Goal: Information Seeking & Learning: Check status

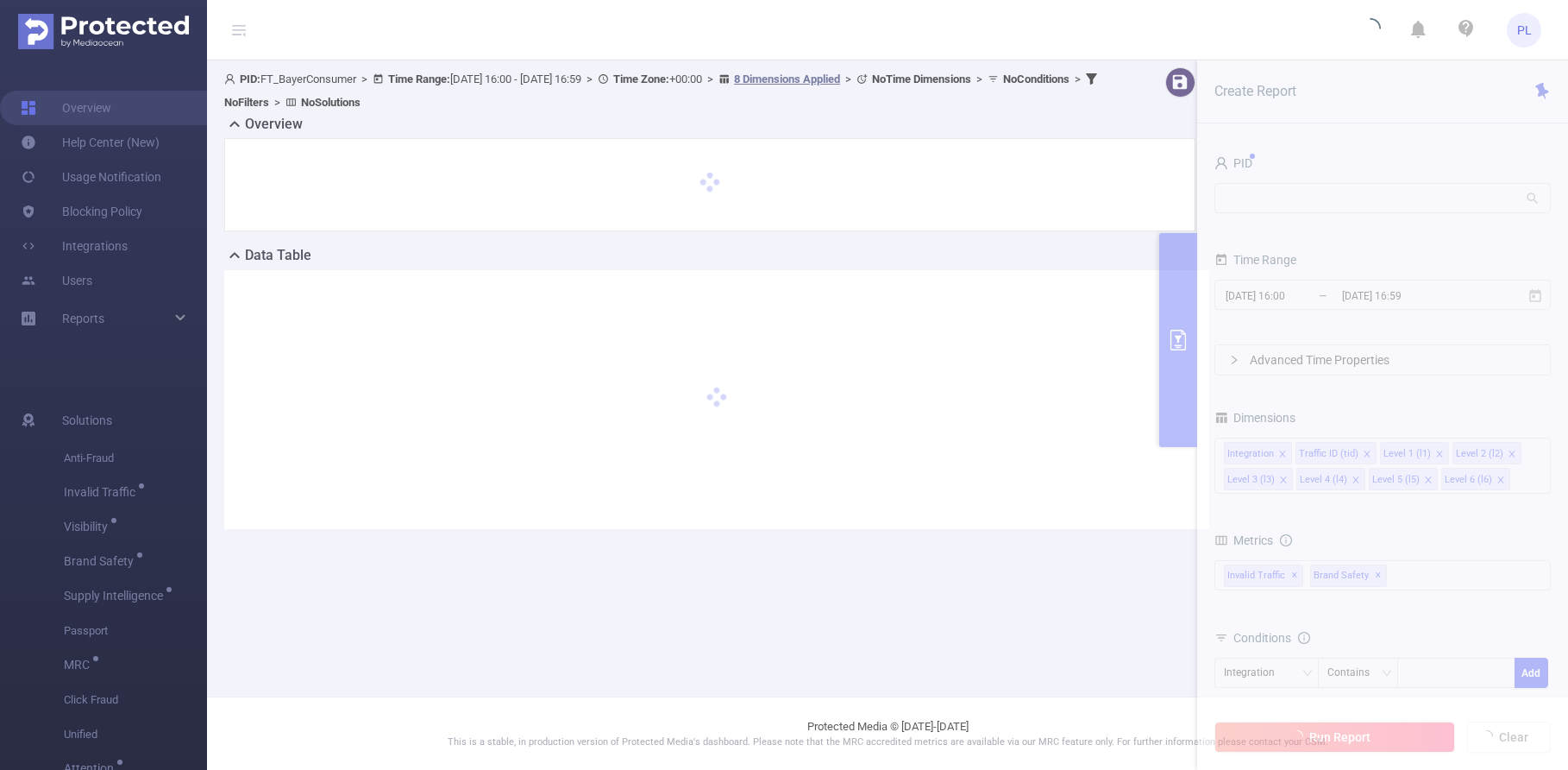
click at [1330, 202] on section "PID: FT_BayerConsumer > Time Range: 2025-09-23 16:00 - 2025-09-23 16:59 > Time …" at bounding box center [887, 311] width 1361 height 503
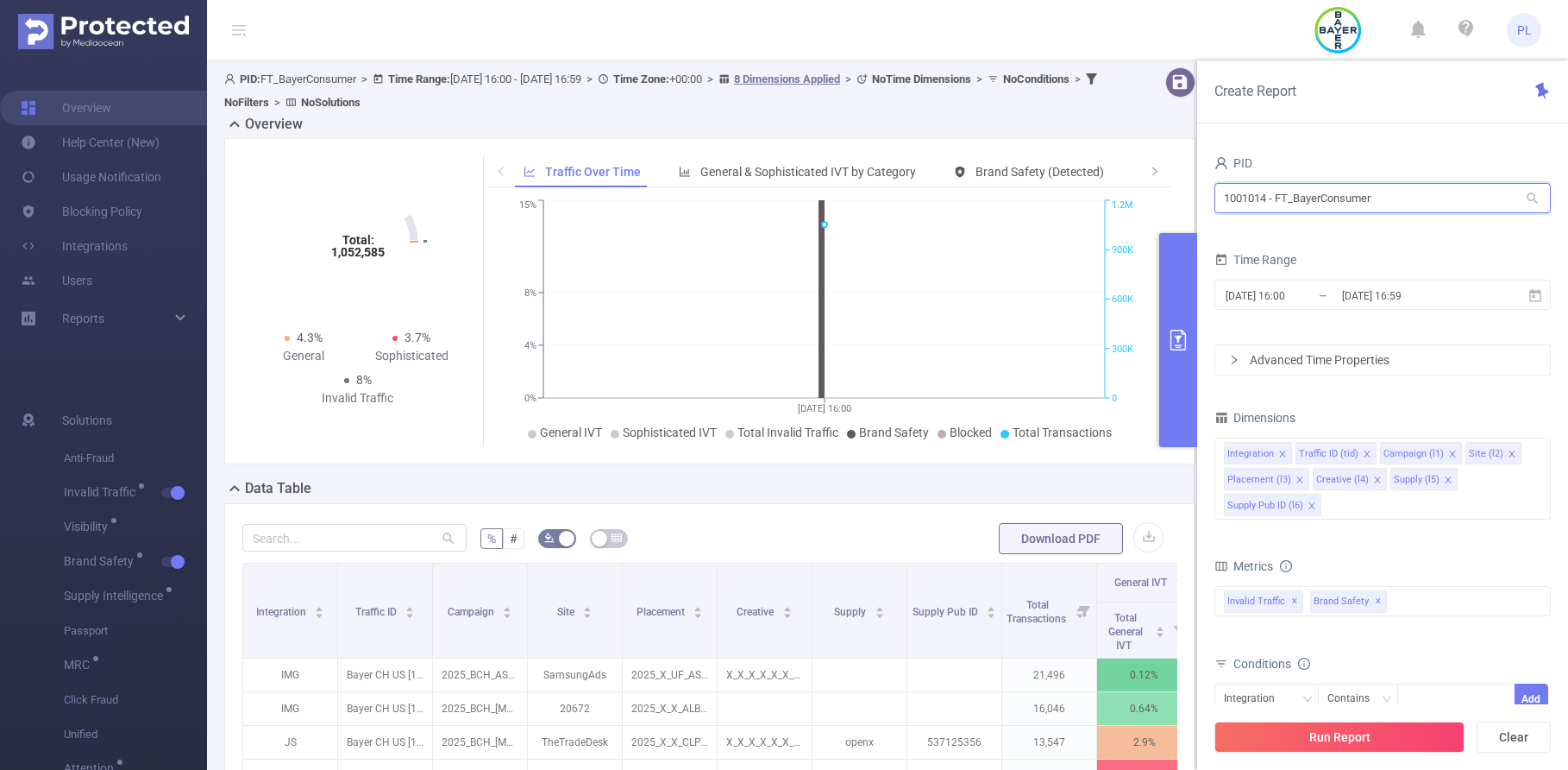
click at [1322, 207] on input "1001014 - FT_BayerConsumer" at bounding box center [1383, 198] width 336 height 30
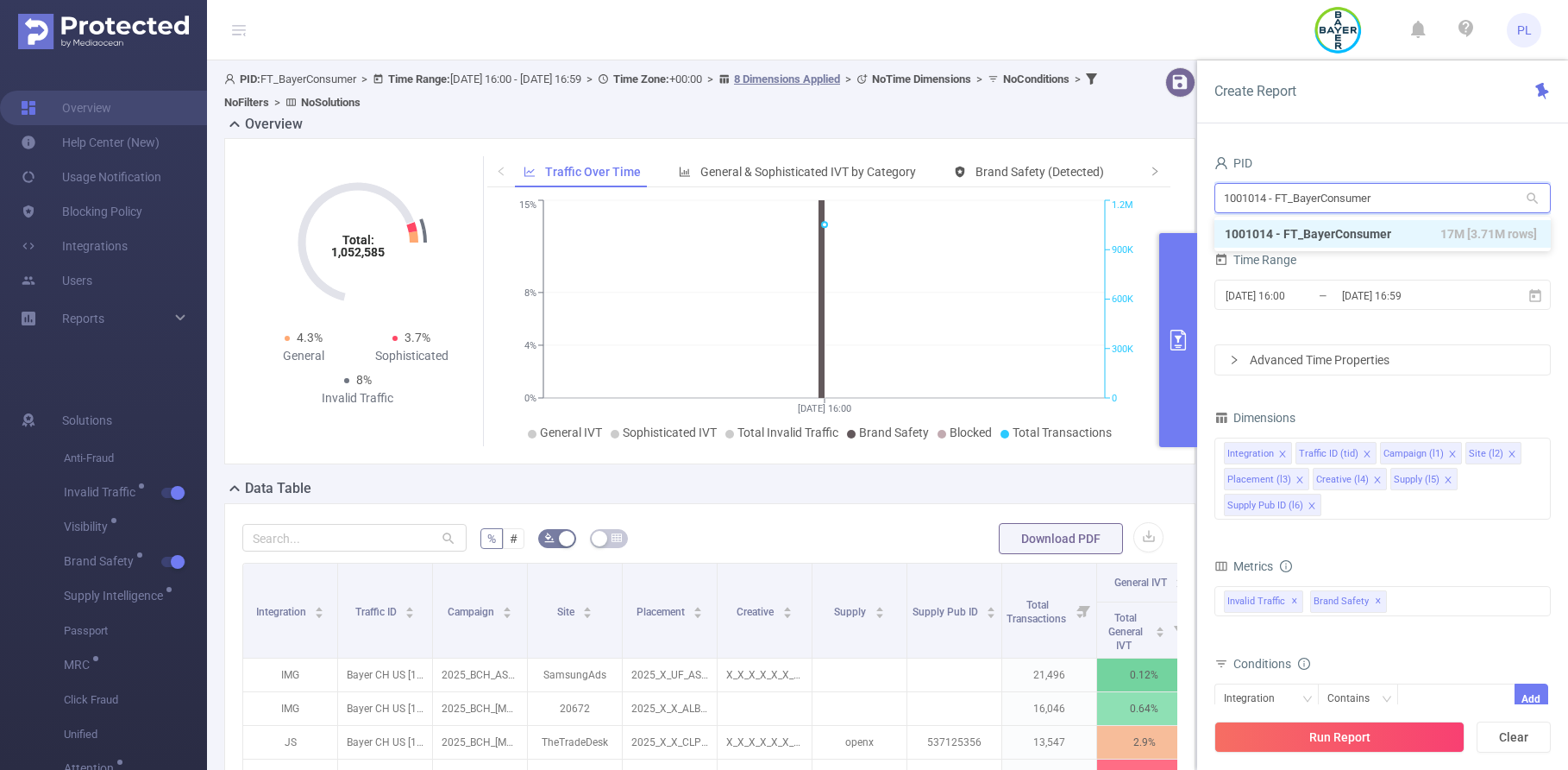
click at [1319, 207] on input "1001014 - FT_BayerConsumer" at bounding box center [1383, 198] width 336 height 30
paste input "0958"
type input "1000958"
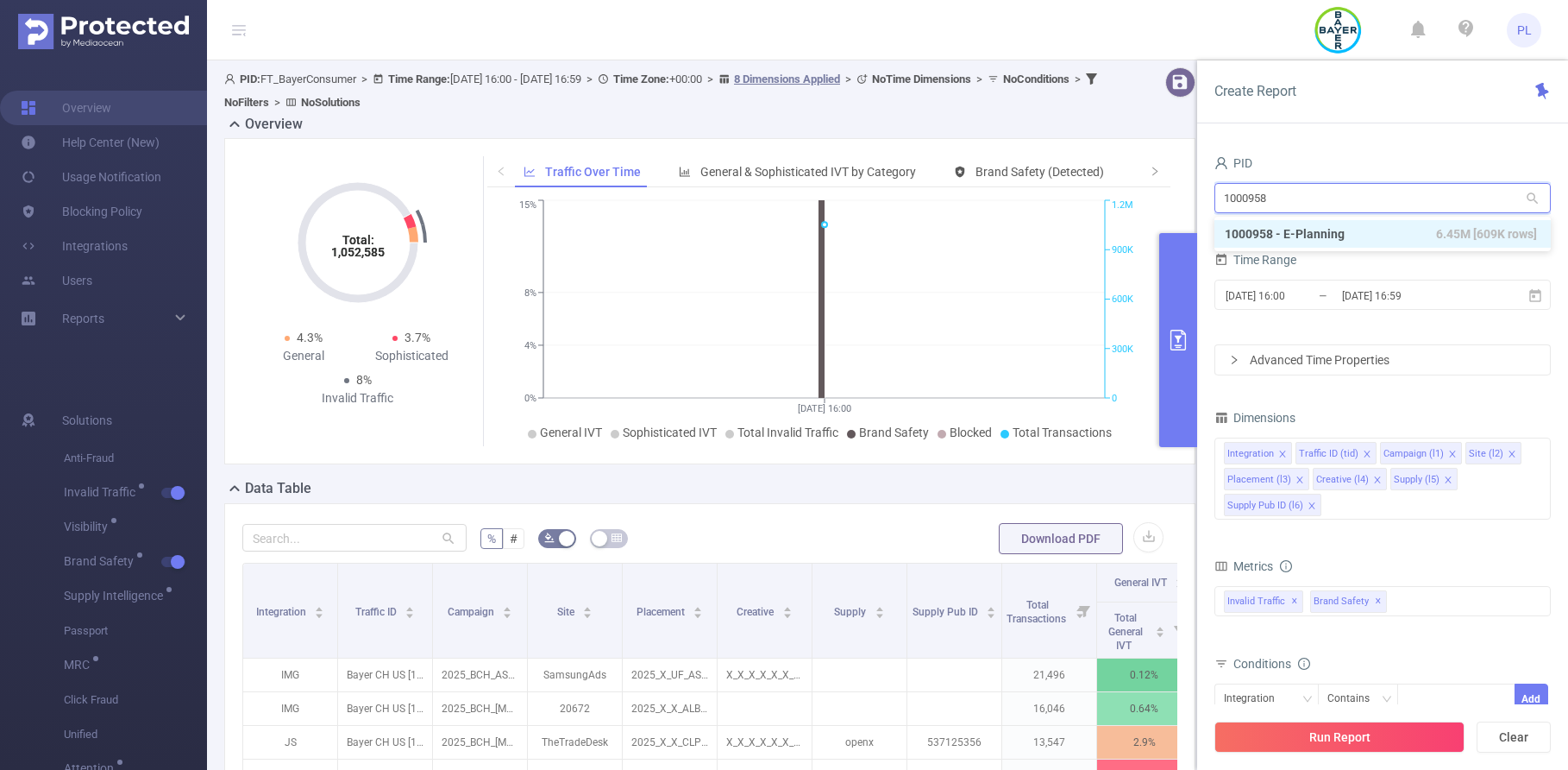
click at [1322, 229] on li "1000958 - E-Planning 6.45M [609K rows]" at bounding box center [1383, 234] width 336 height 28
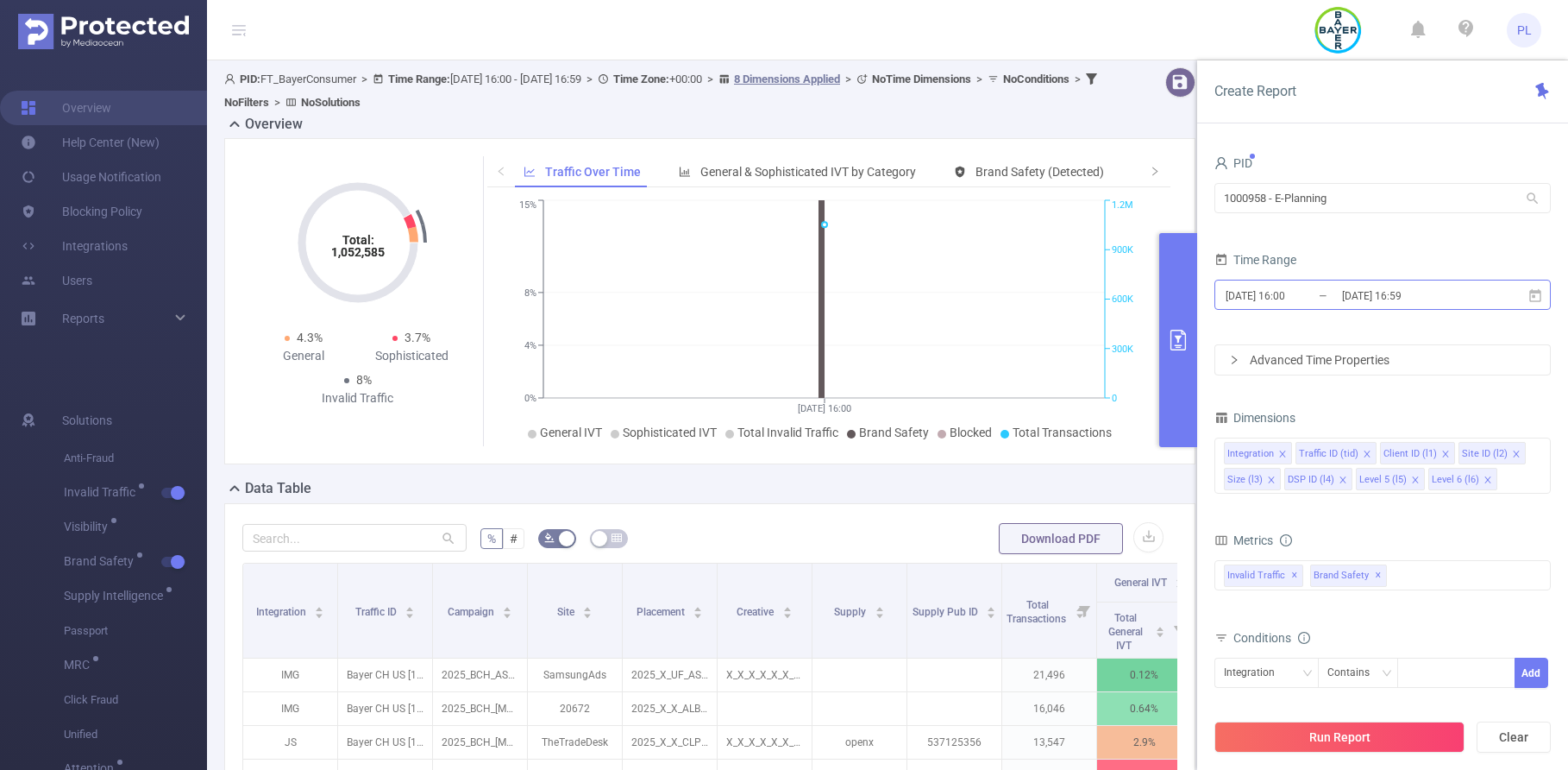
click at [1356, 304] on input "2025-09-23 16:59" at bounding box center [1411, 295] width 140 height 23
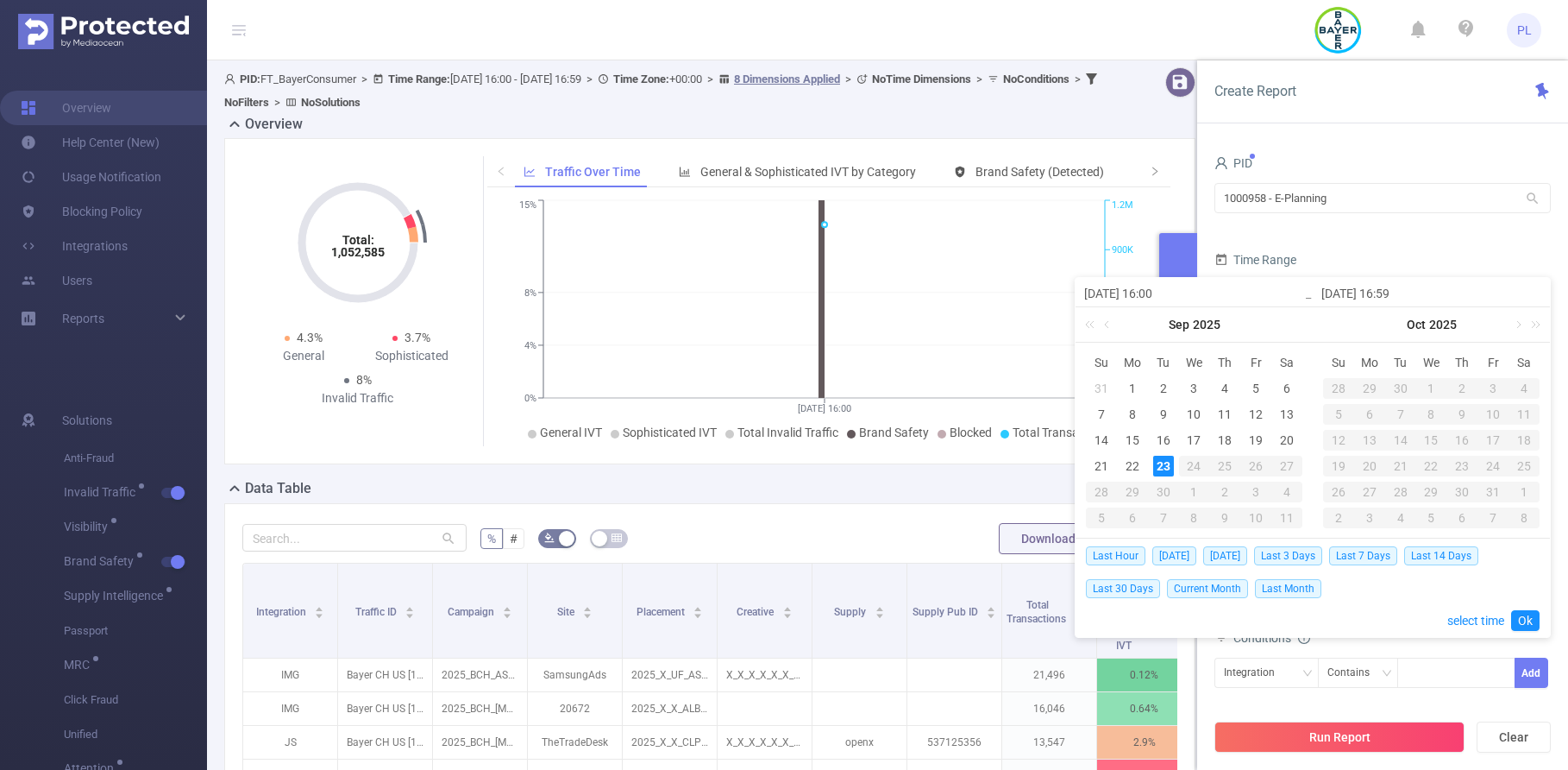
click at [1166, 462] on div "23" at bounding box center [1163, 465] width 21 height 21
click at [1163, 466] on div "23" at bounding box center [1163, 465] width 21 height 21
click at [1529, 613] on link "Ok" at bounding box center [1525, 620] width 28 height 21
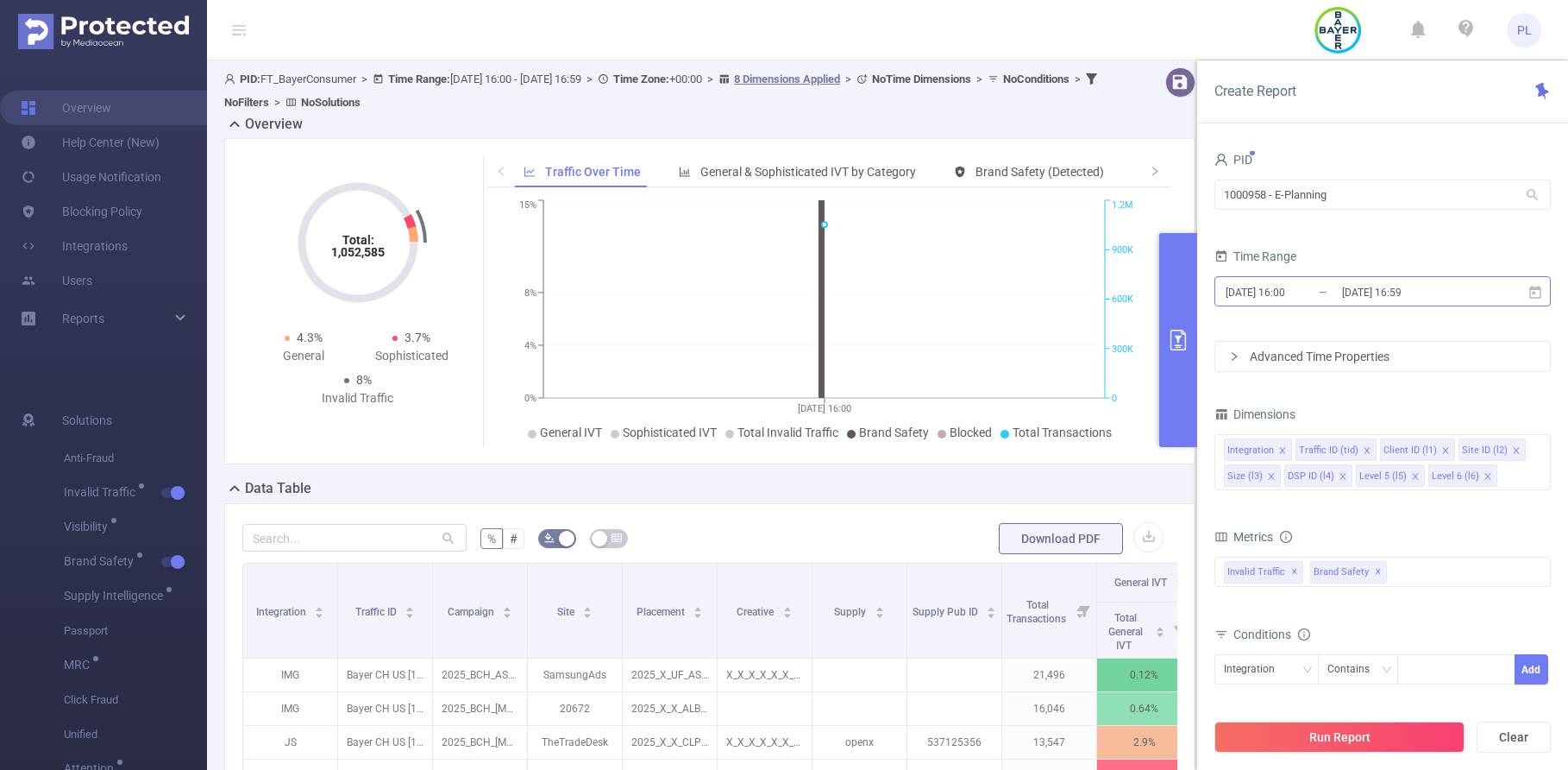
click at [1307, 300] on input "2025-09-23 16:00" at bounding box center [1294, 291] width 140 height 23
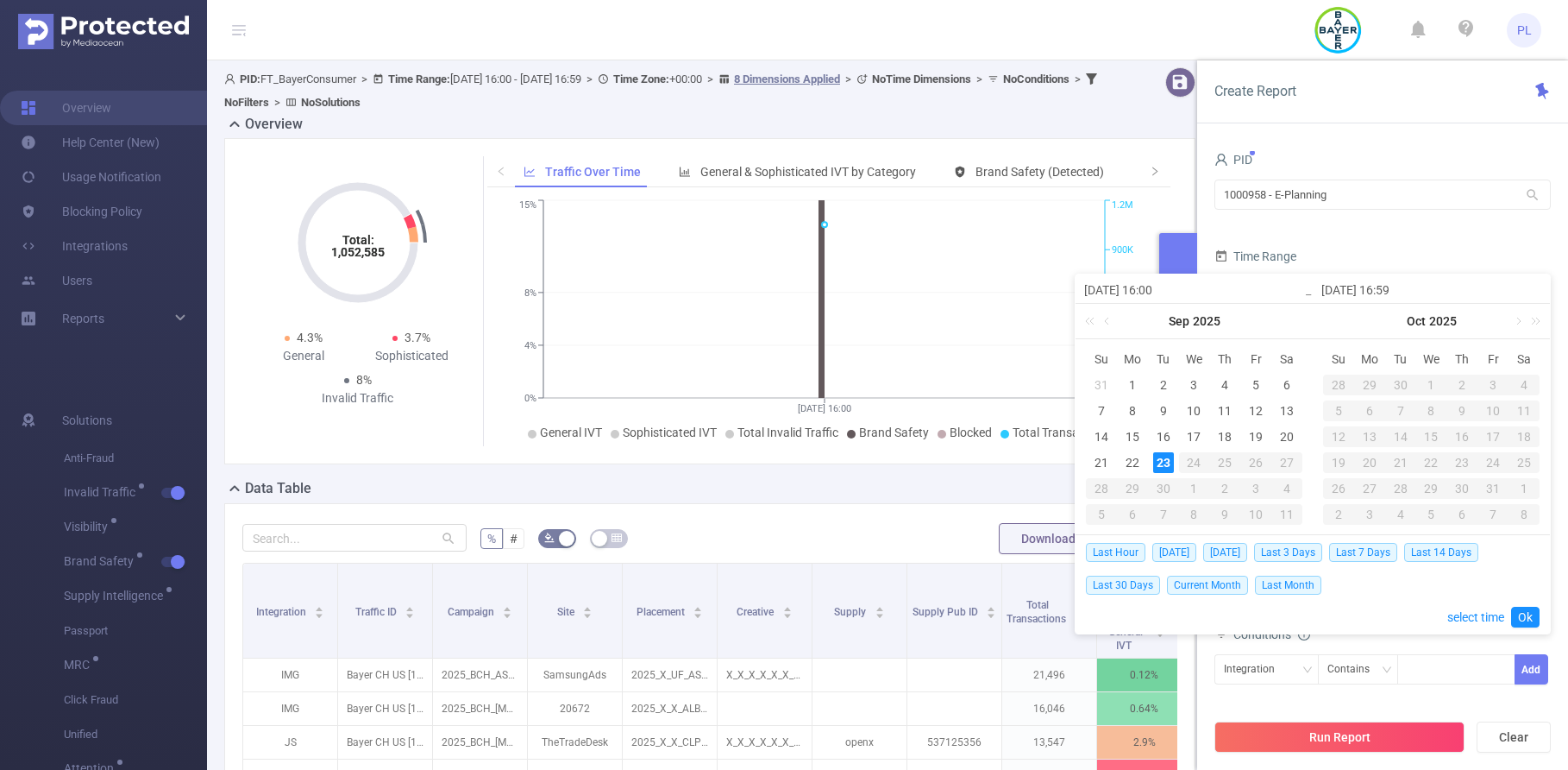
click at [1161, 290] on input "2025-09-23 16:00" at bounding box center [1194, 290] width 220 height 21
type input "2025-09-23 10:00"
click at [1154, 290] on input "2025-09-23 10:00" at bounding box center [1194, 290] width 220 height 21
type input "2025-09-23 00:00"
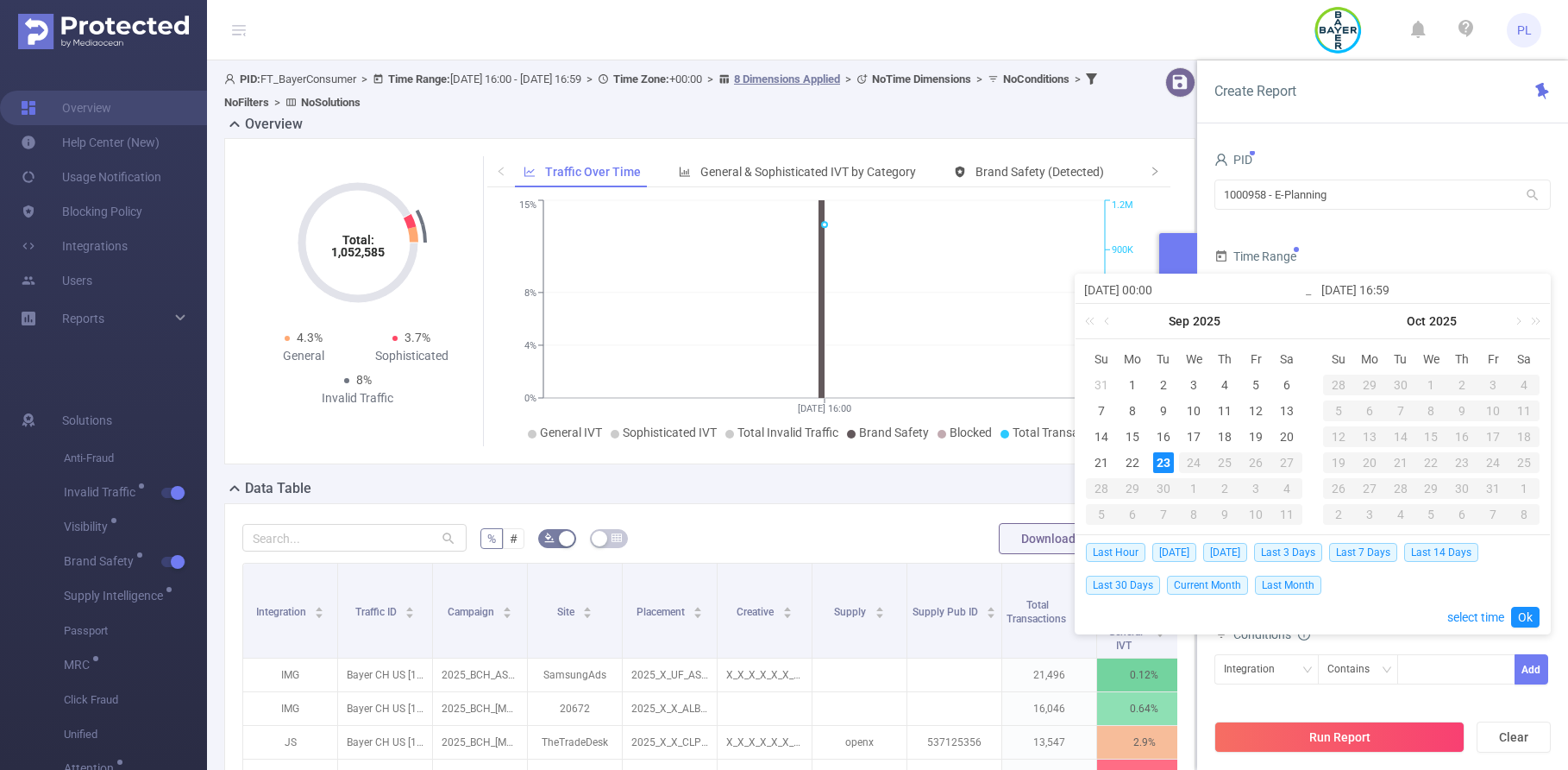
type input "2025-09-23 00:00"
click at [1255, 229] on form "PID 1000958 - E-Planning 1000958 - E-Planning Time Range 2025-09-23 00:00 _ 202…" at bounding box center [1383, 260] width 336 height 224
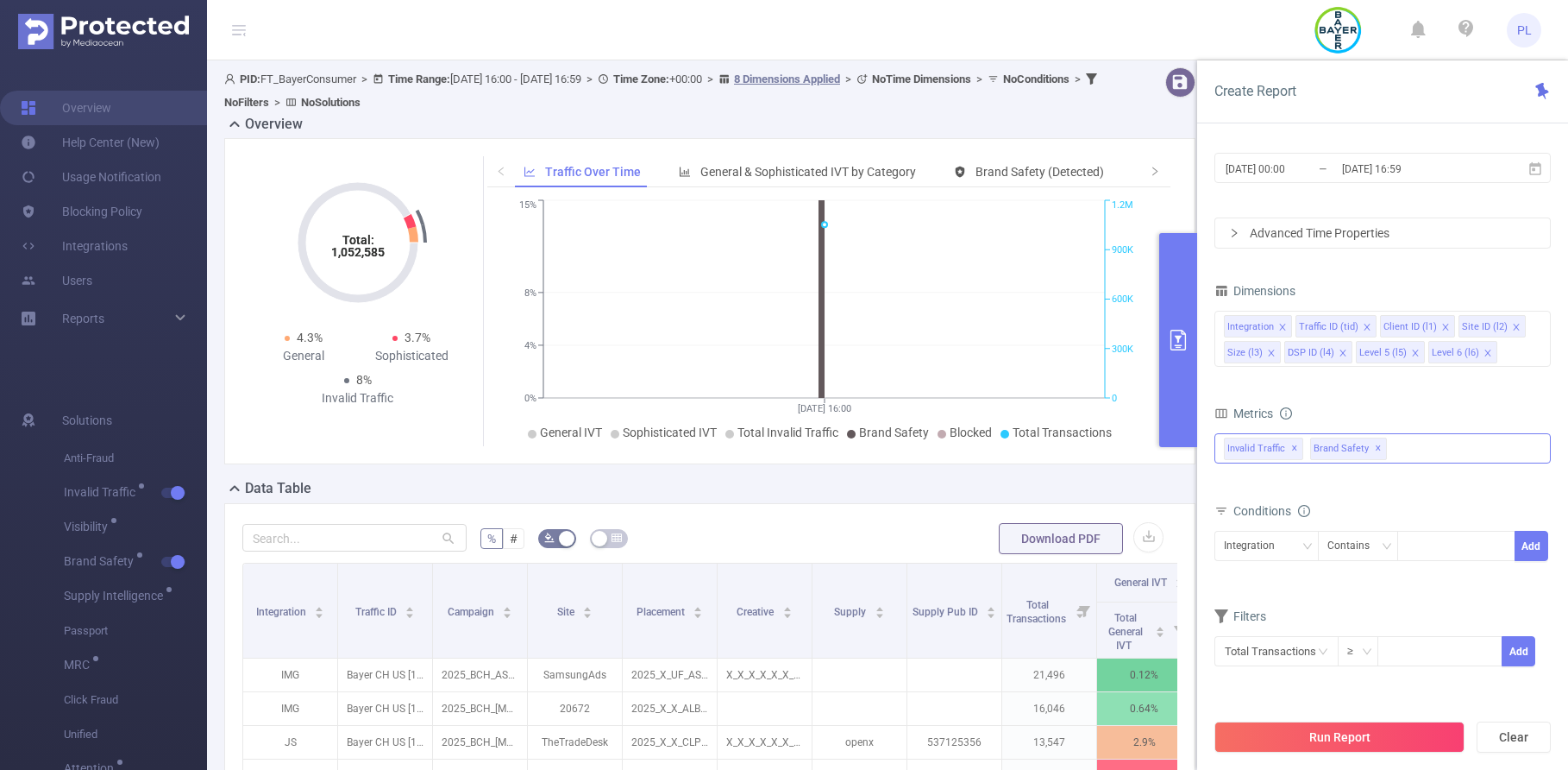
click at [1375, 447] on span "✕" at bounding box center [1378, 448] width 7 height 21
click at [1263, 543] on div "Integration" at bounding box center [1255, 545] width 63 height 28
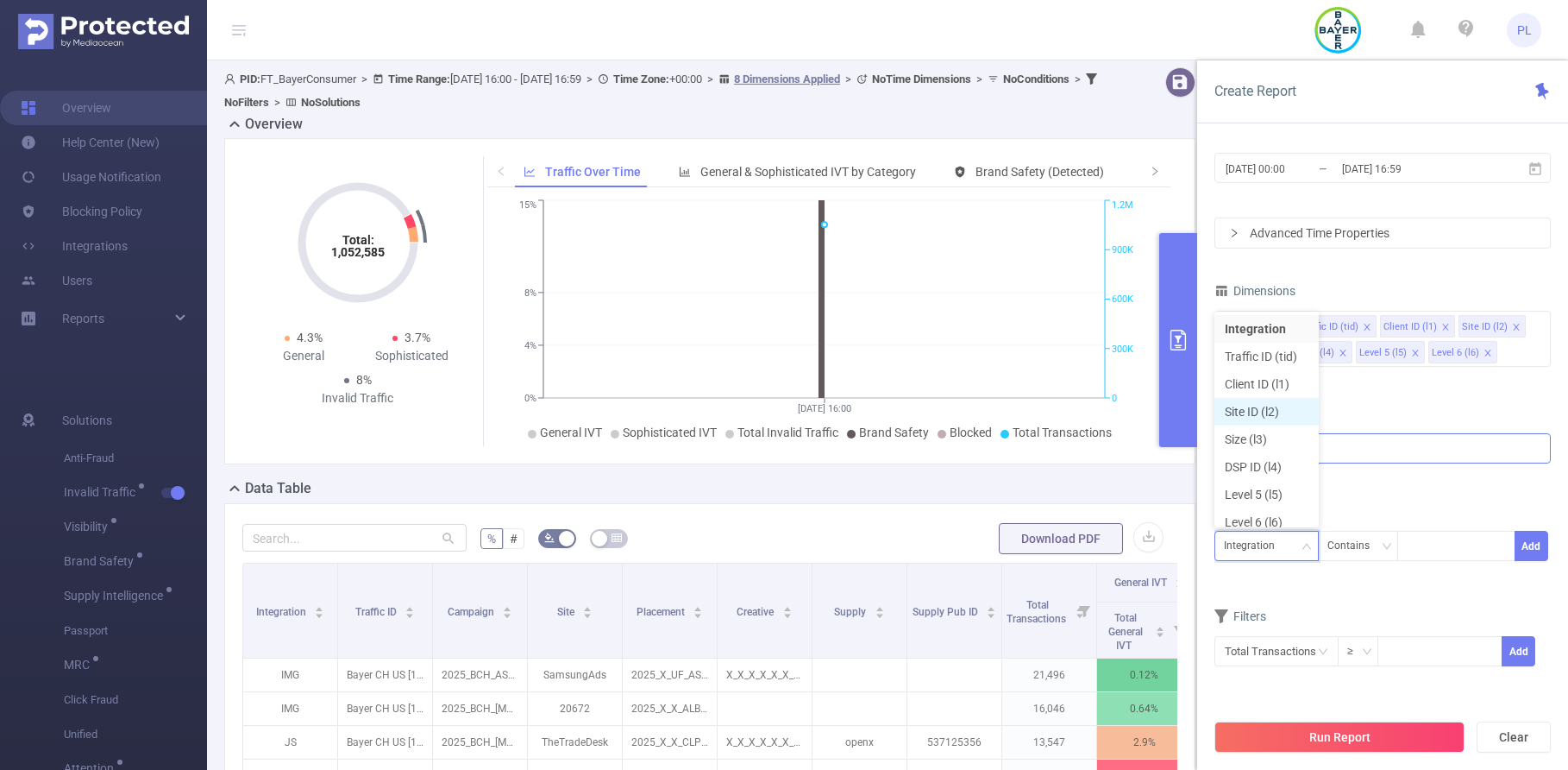
scroll to position [9, 0]
click at [1261, 372] on li "Client ID (l1)" at bounding box center [1267, 375] width 104 height 28
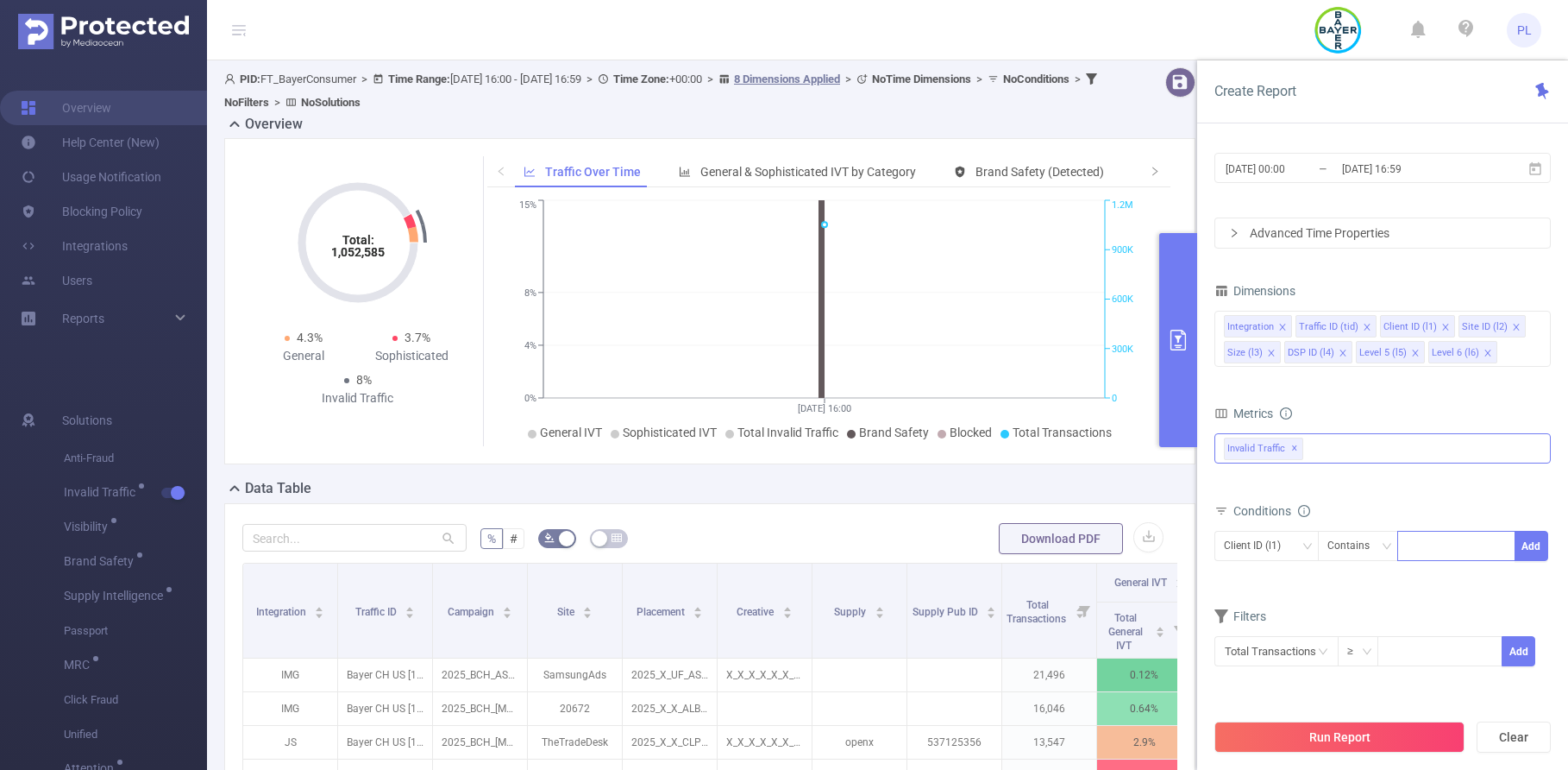
click at [1417, 548] on div at bounding box center [1456, 545] width 99 height 28
click at [1360, 548] on div "Contains" at bounding box center [1355, 545] width 54 height 28
drag, startPoint x: 1363, startPoint y: 607, endPoint x: 1413, endPoint y: 548, distance: 77.8
click at [1363, 607] on li "Is" at bounding box center [1374, 609] width 115 height 28
click at [1416, 545] on div at bounding box center [1456, 545] width 99 height 28
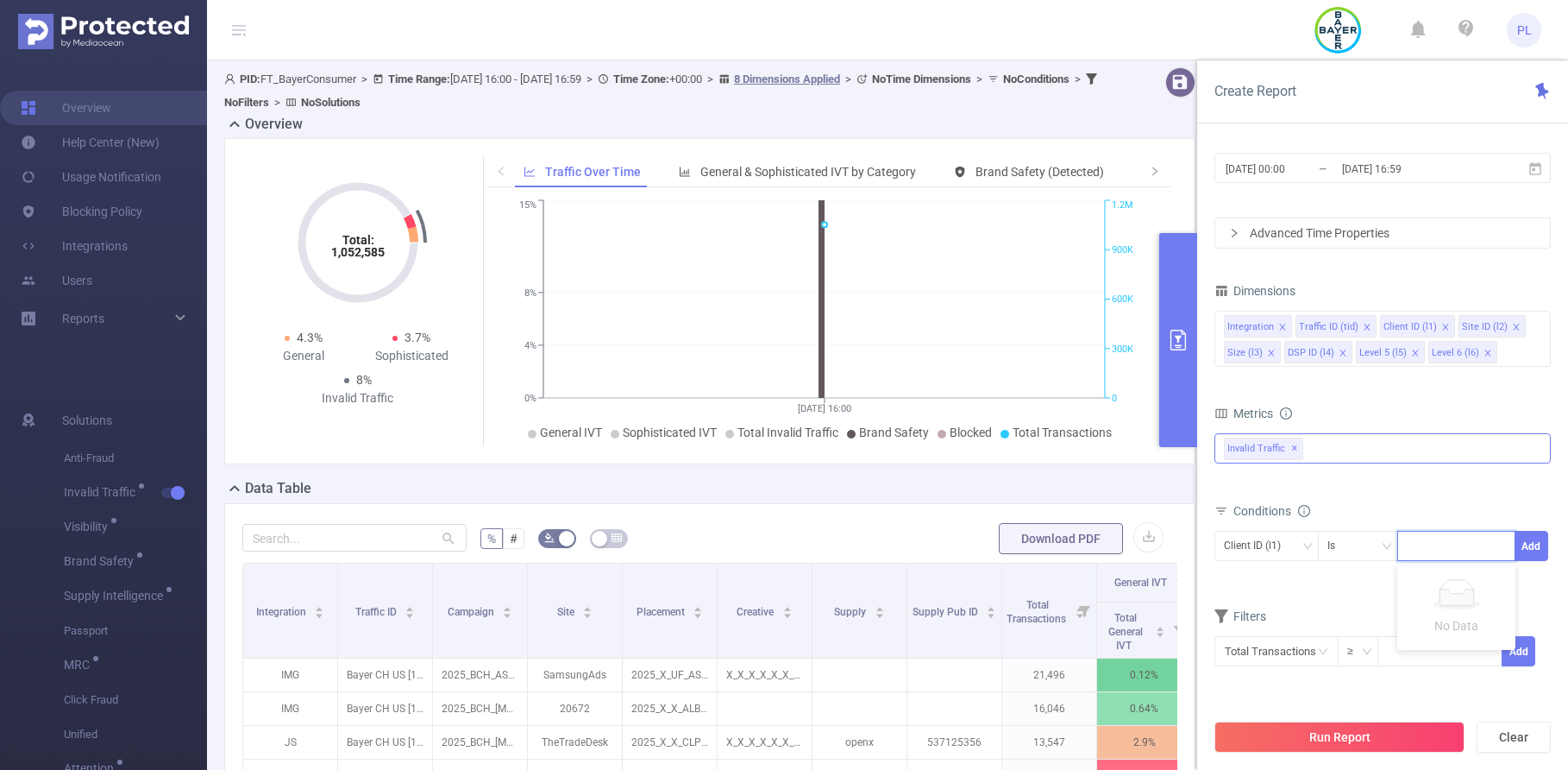
paste input "906718"
type input "906718"
click at [1526, 547] on button "Add" at bounding box center [1532, 546] width 34 height 30
click at [1280, 547] on div "Integration" at bounding box center [1255, 545] width 63 height 28
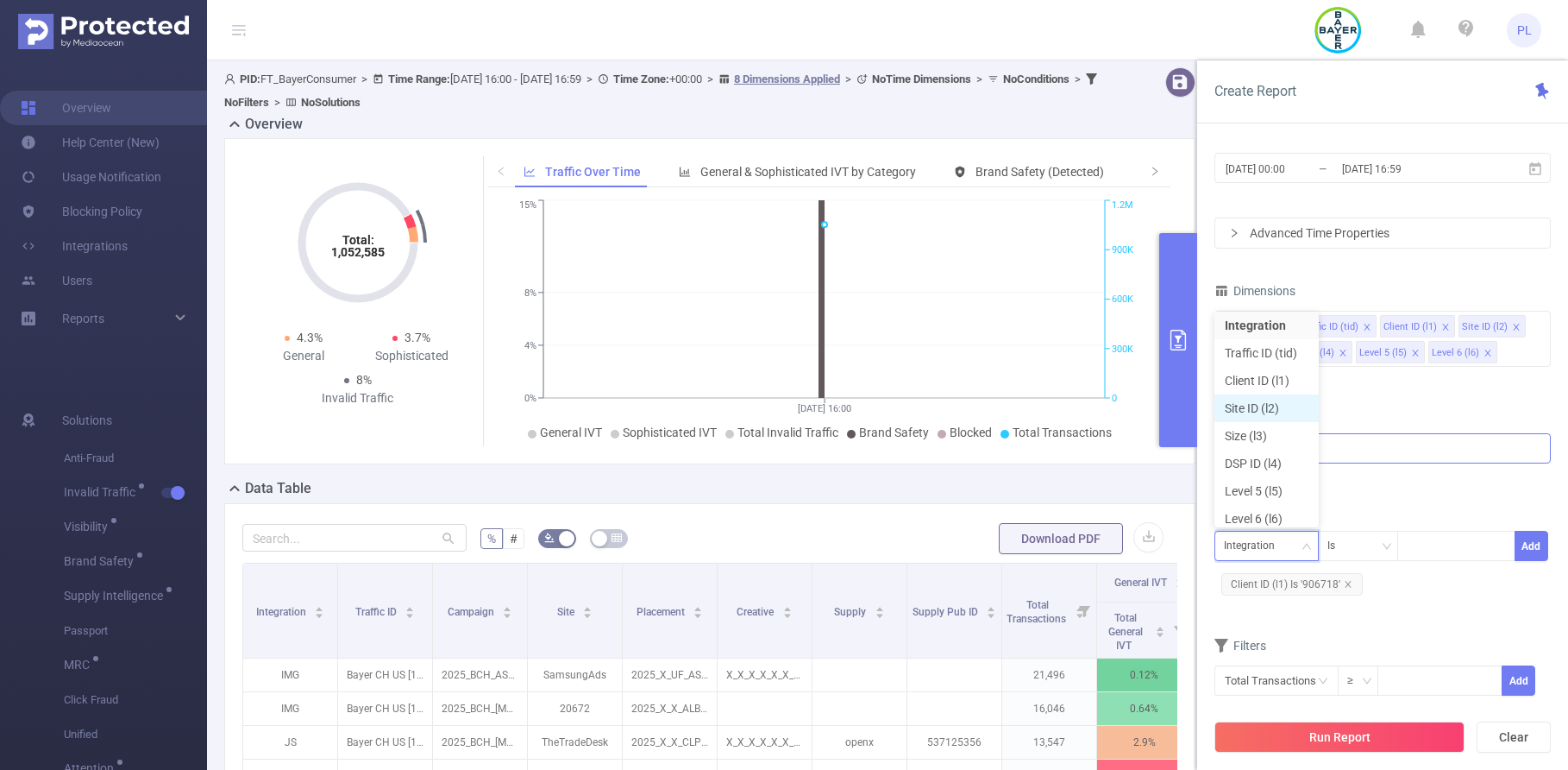
click at [1266, 406] on li "Site ID (l2)" at bounding box center [1267, 408] width 104 height 28
click at [1423, 547] on div at bounding box center [1456, 545] width 99 height 28
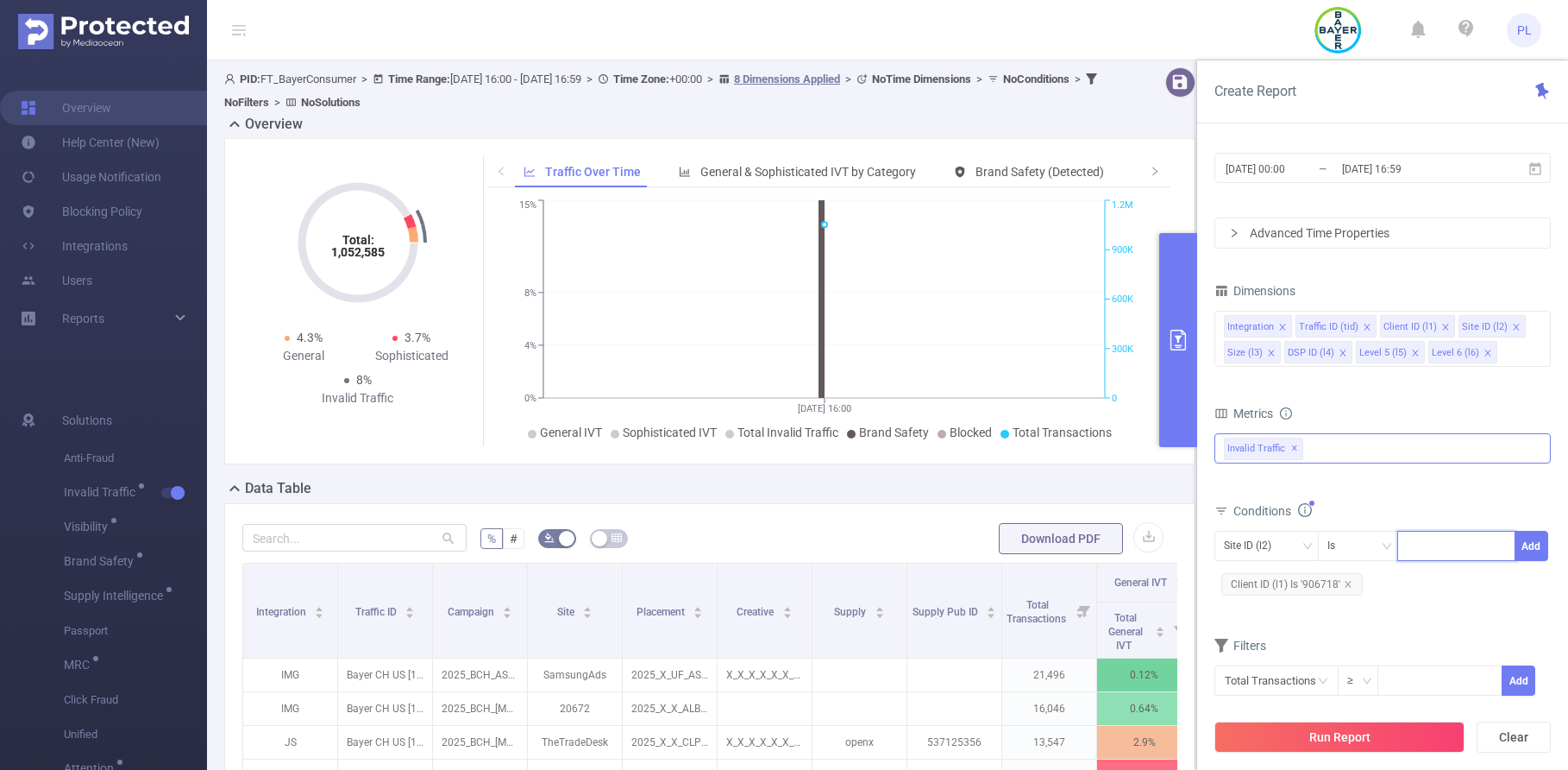
paste input "910322"
type input "910322"
click at [1533, 543] on button "Add" at bounding box center [1532, 546] width 34 height 30
click at [1415, 738] on button "Run Report" at bounding box center [1340, 736] width 250 height 31
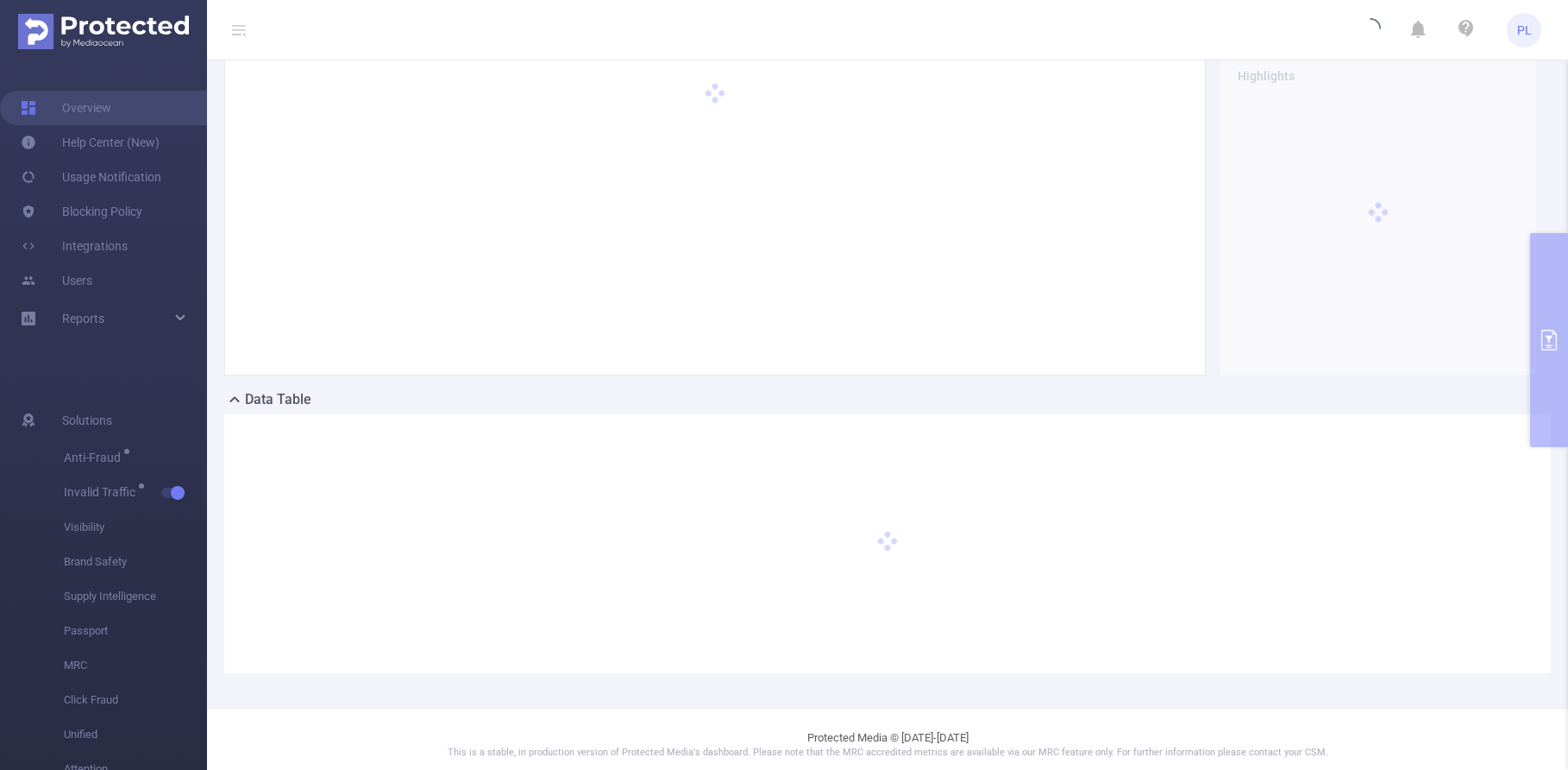
scroll to position [56, 0]
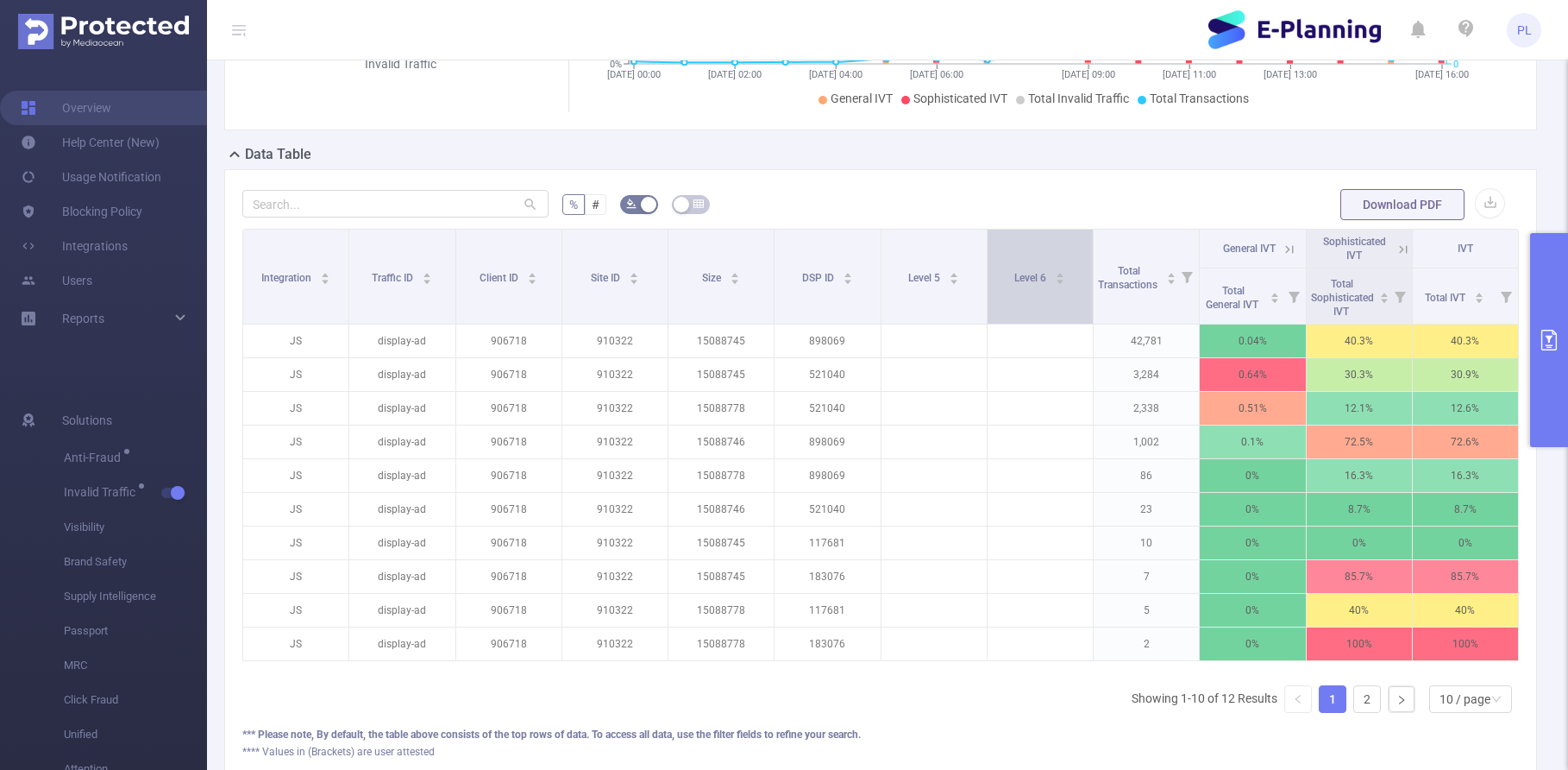
scroll to position [312, 0]
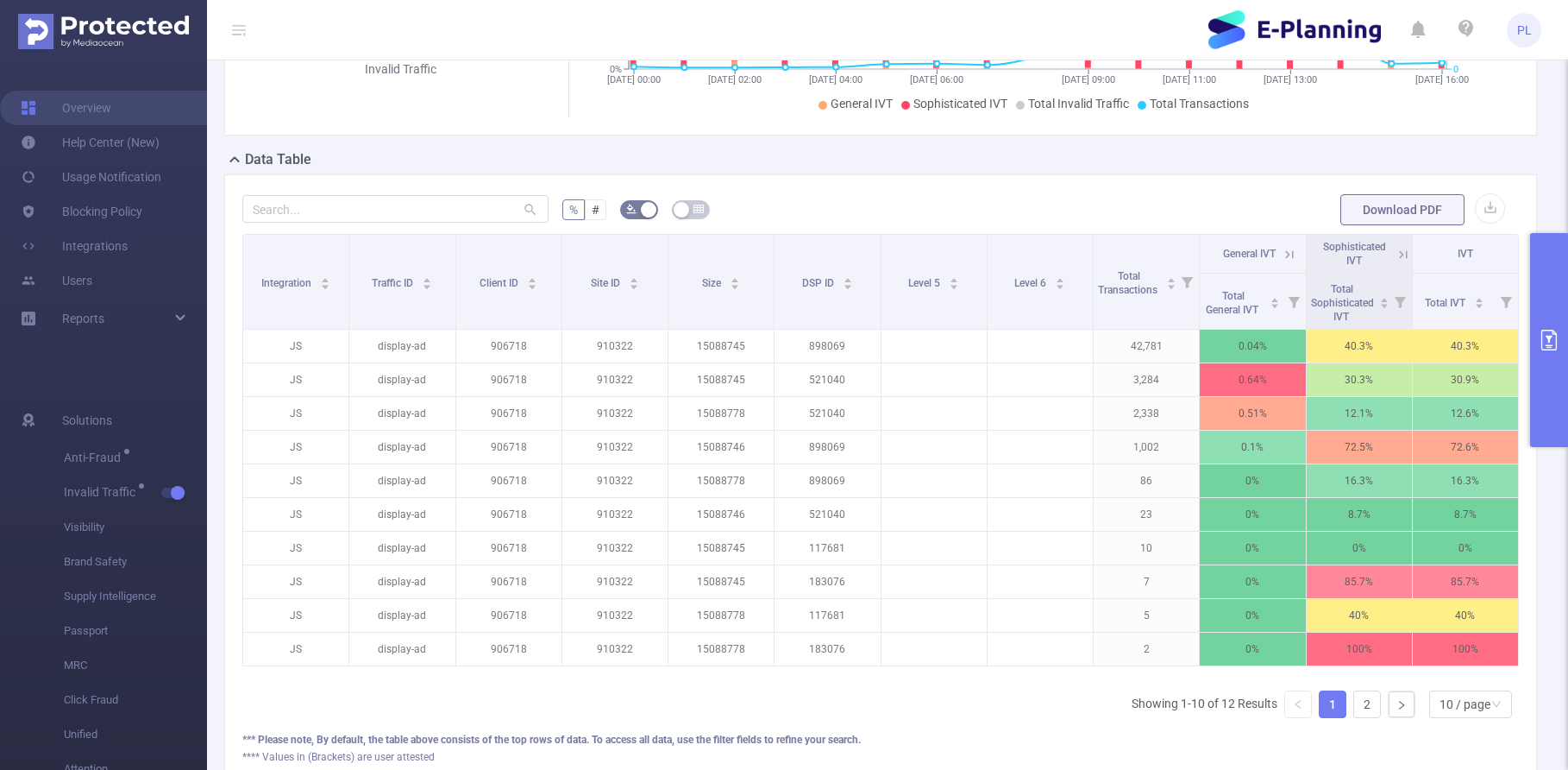
click at [1282, 251] on icon at bounding box center [1290, 255] width 16 height 16
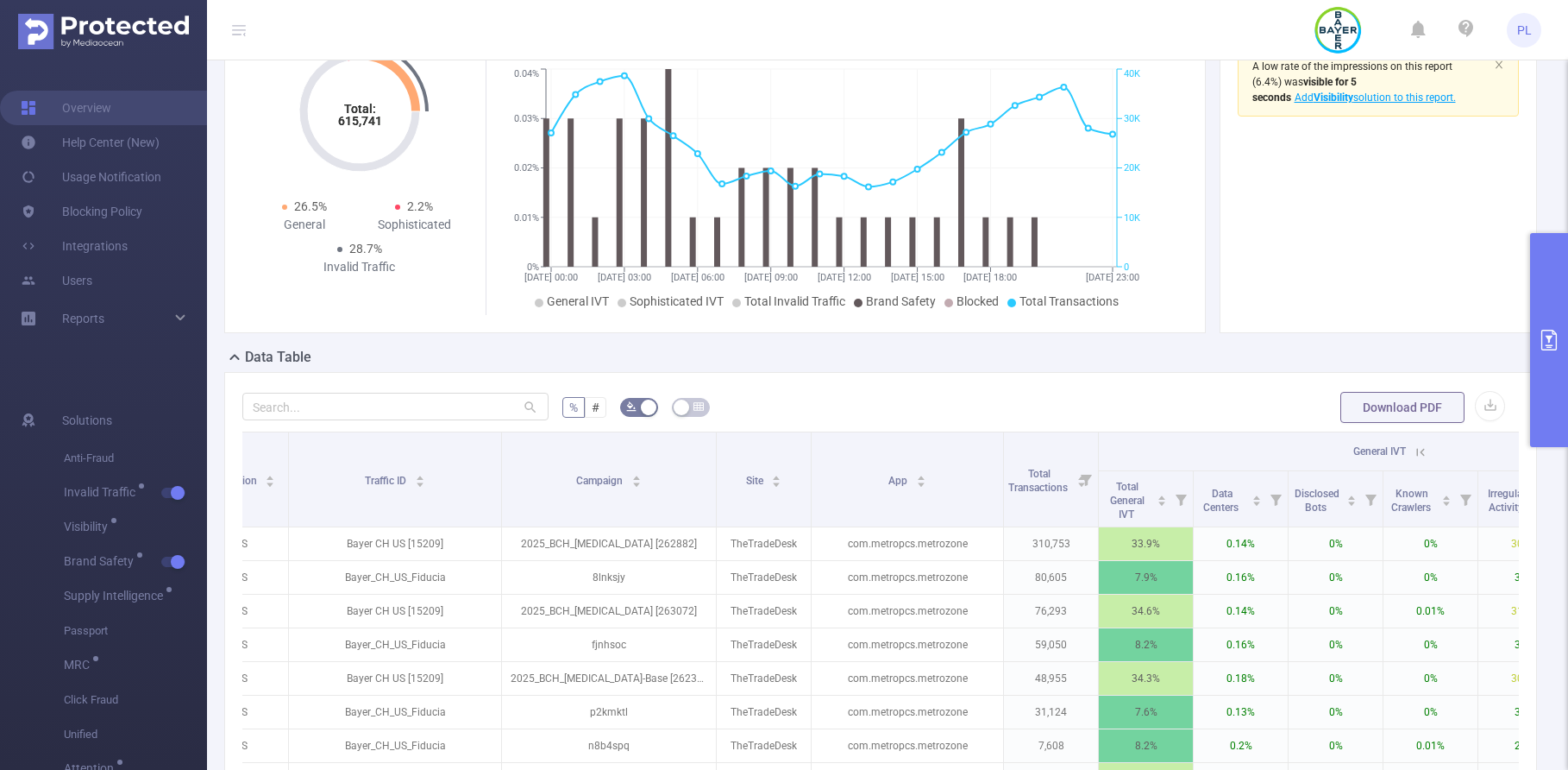
scroll to position [93, 0]
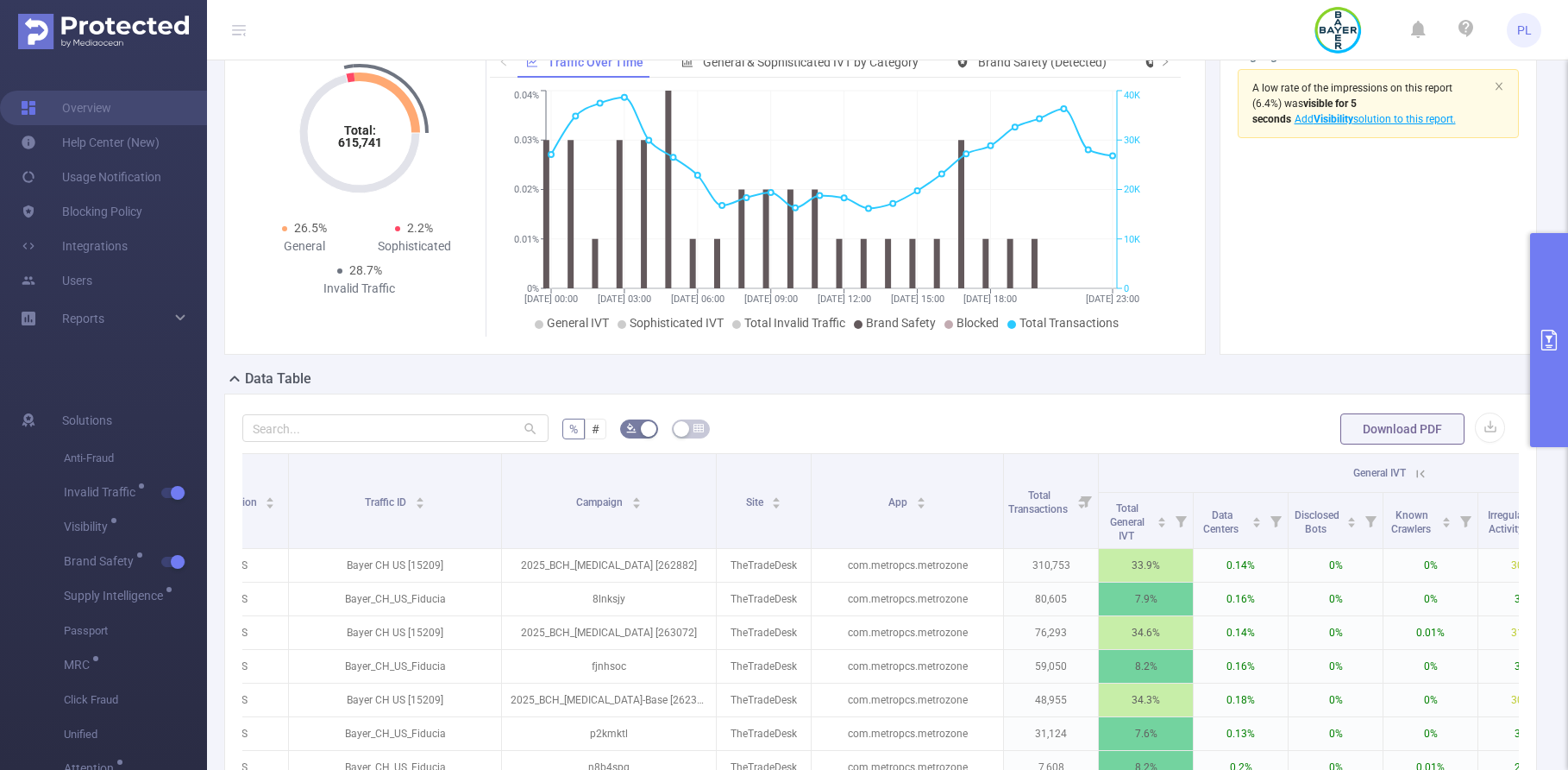
click at [1561, 298] on button "primary" at bounding box center [1549, 340] width 38 height 214
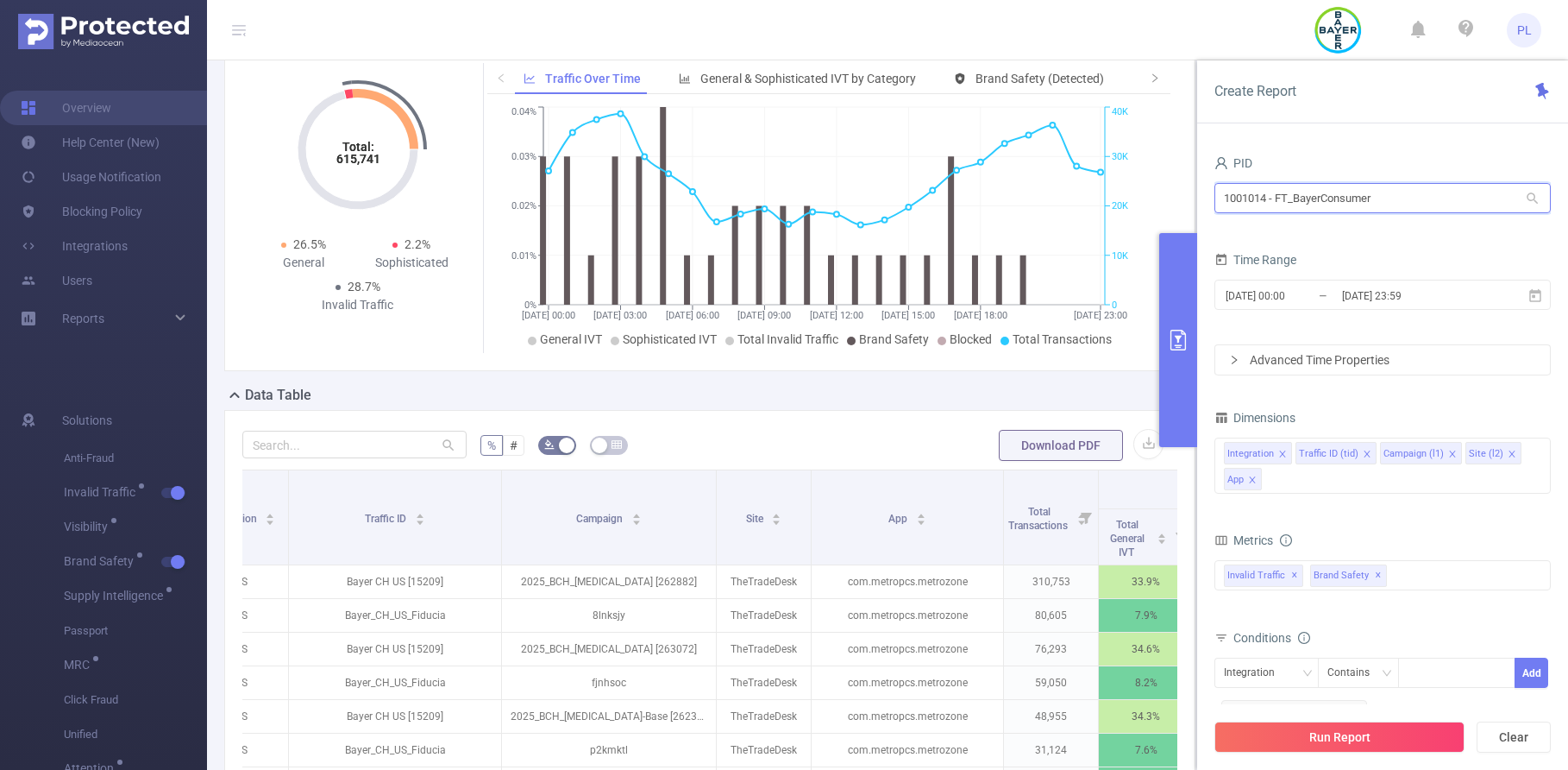
drag, startPoint x: 1268, startPoint y: 198, endPoint x: 1180, endPoint y: 198, distance: 88.0
click at [1180, 198] on section "PID: FT_BayerConsumer > Time Range: [DATE] 00:00 - [DATE] 23:59 > Time Zone: +0…" at bounding box center [887, 536] width 1361 height 1139
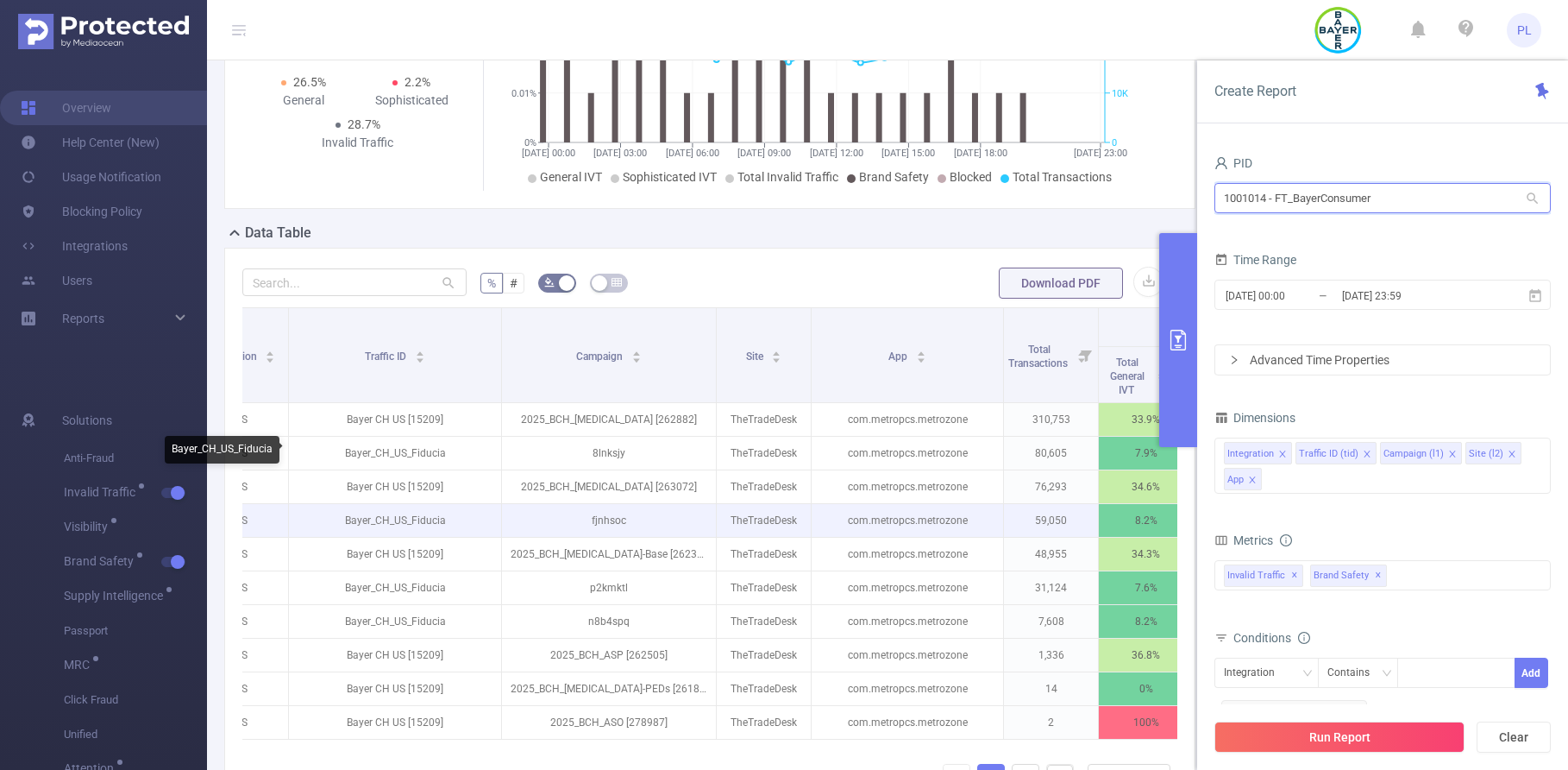
scroll to position [385, 0]
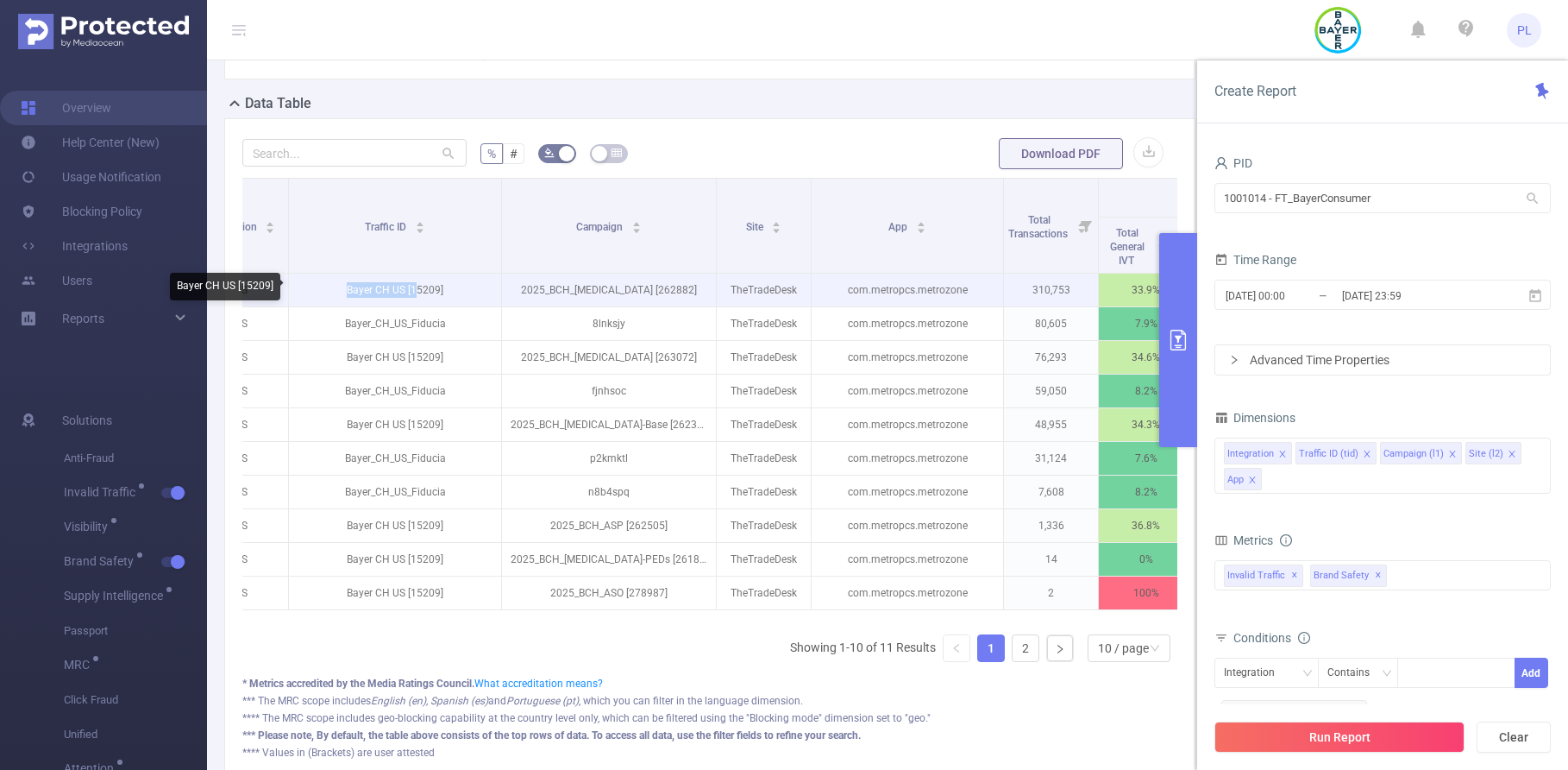
drag, startPoint x: 348, startPoint y: 289, endPoint x: 414, endPoint y: 283, distance: 66.7
click at [414, 284] on p "Bayer CH US [15209]" at bounding box center [395, 289] width 212 height 33
click at [430, 289] on p "Bayer CH US [15209]" at bounding box center [395, 289] width 212 height 33
copy p "15209"
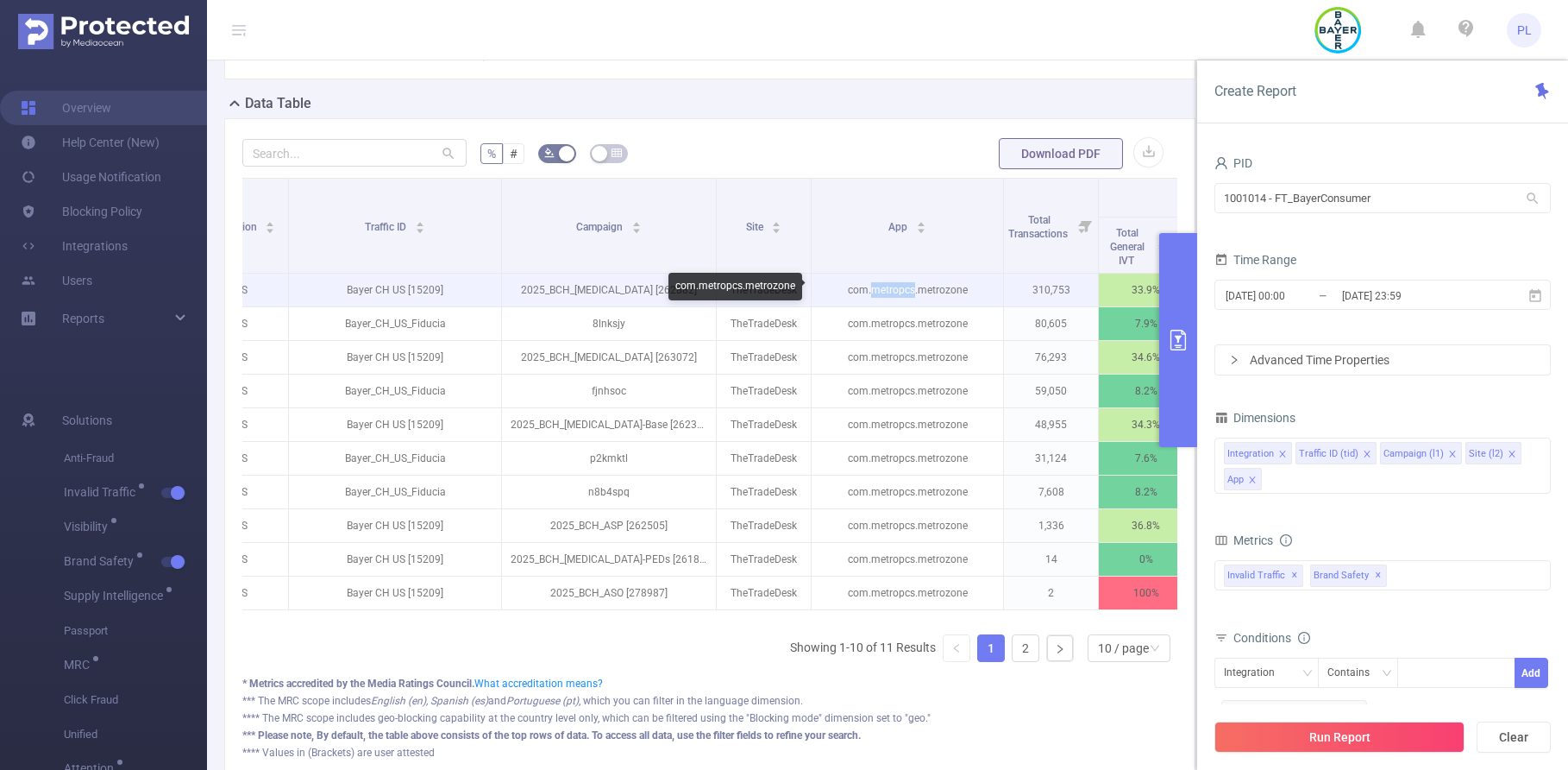
drag, startPoint x: 873, startPoint y: 292, endPoint x: 914, endPoint y: 286, distance: 41.0
click at [914, 286] on p "com.metropcs.metrozone" at bounding box center [908, 289] width 192 height 33
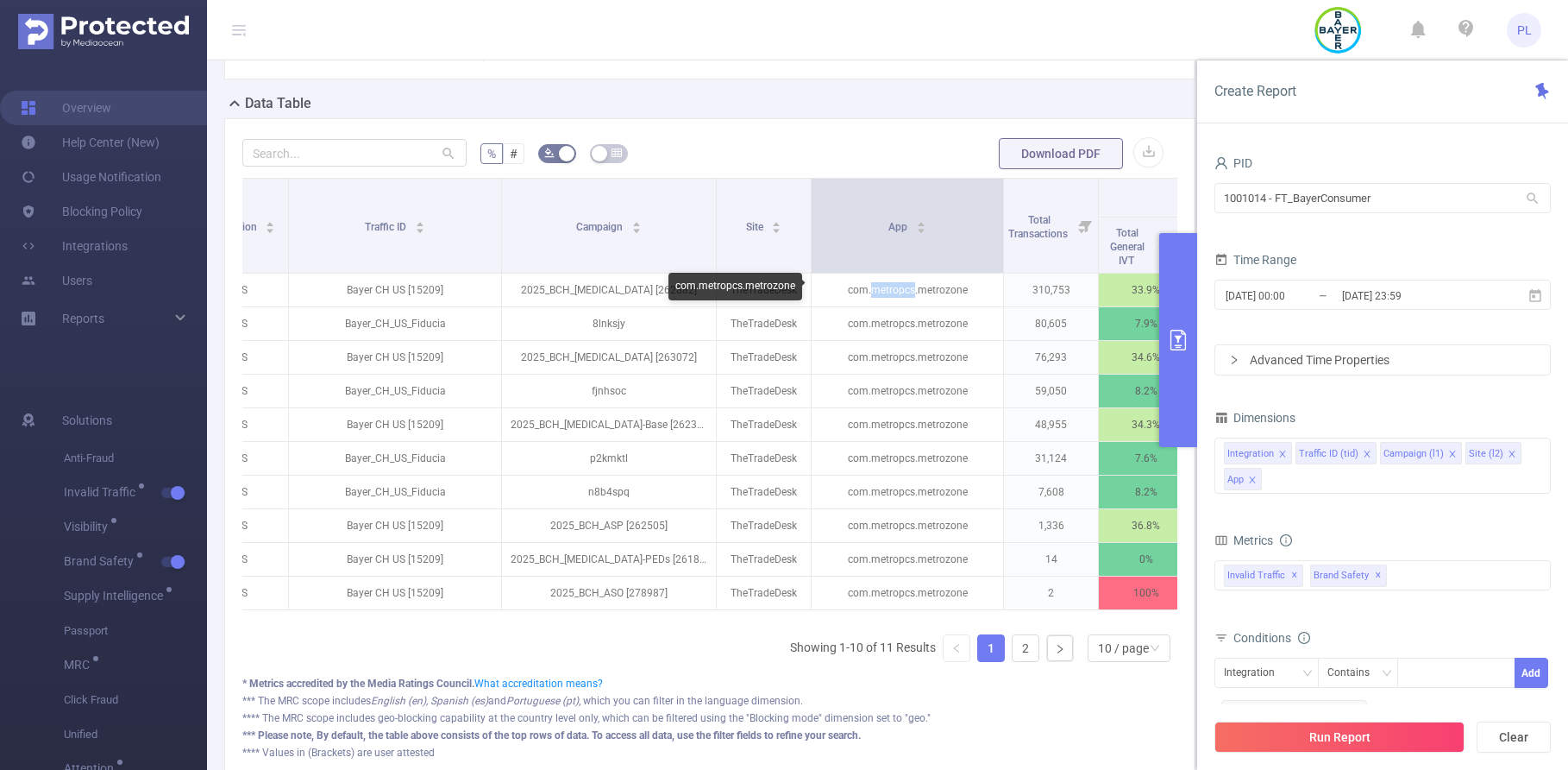
copy p "metropcs"
